Goal: Task Accomplishment & Management: Use online tool/utility

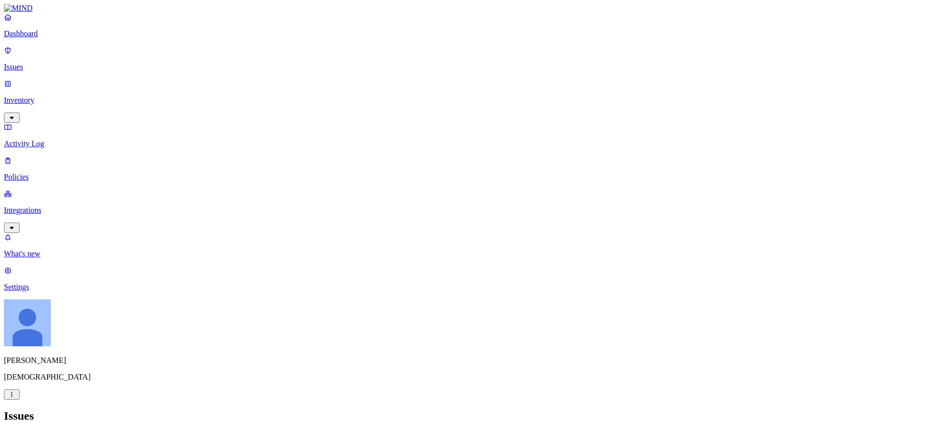
click at [49, 173] on p "Policies" at bounding box center [469, 177] width 931 height 9
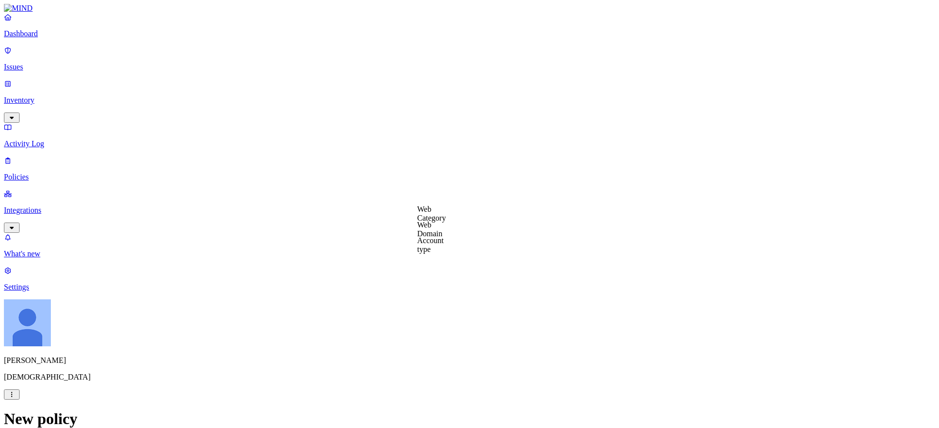
click at [446, 216] on label "Web Category" at bounding box center [431, 213] width 29 height 17
click at [431, 293] on div "Cloud storage" at bounding box center [464, 285] width 94 height 26
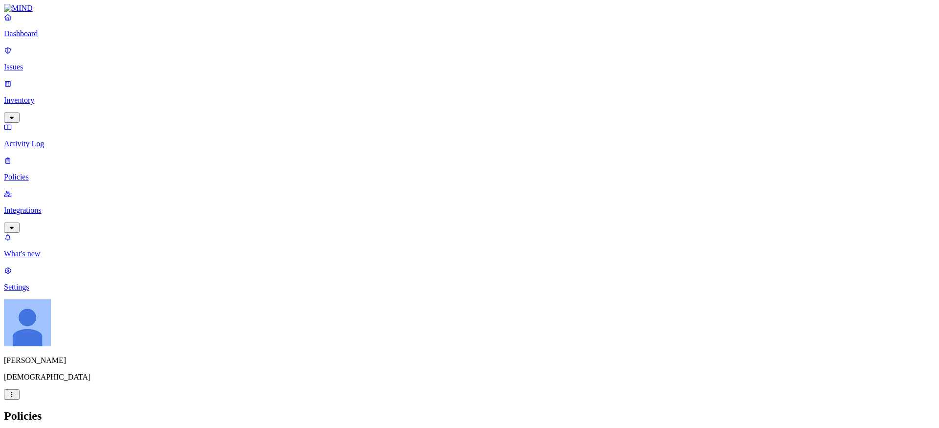
scroll to position [24, 0]
click at [52, 183] on nav "Dashboard Issues Inventory Activity Log Policies Integrations What's new 1 Sett…" at bounding box center [469, 152] width 931 height 279
click at [48, 206] on p "Integrations" at bounding box center [469, 210] width 931 height 9
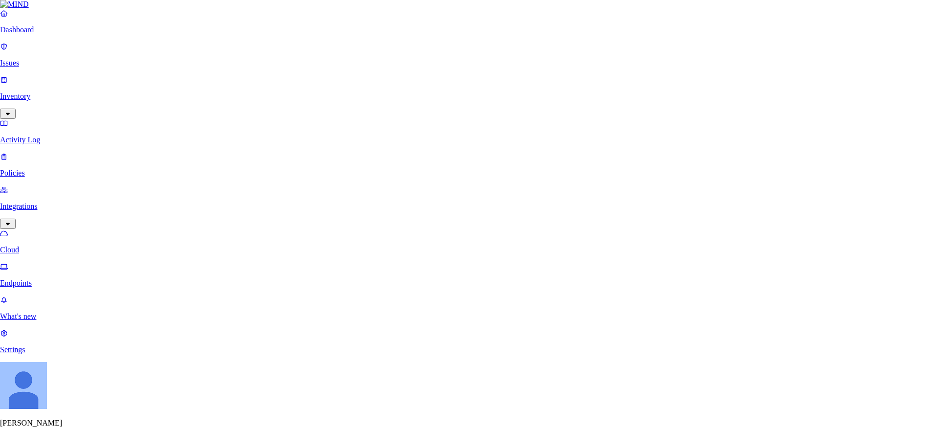
scroll to position [169, 0]
